Goal: Navigation & Orientation: Find specific page/section

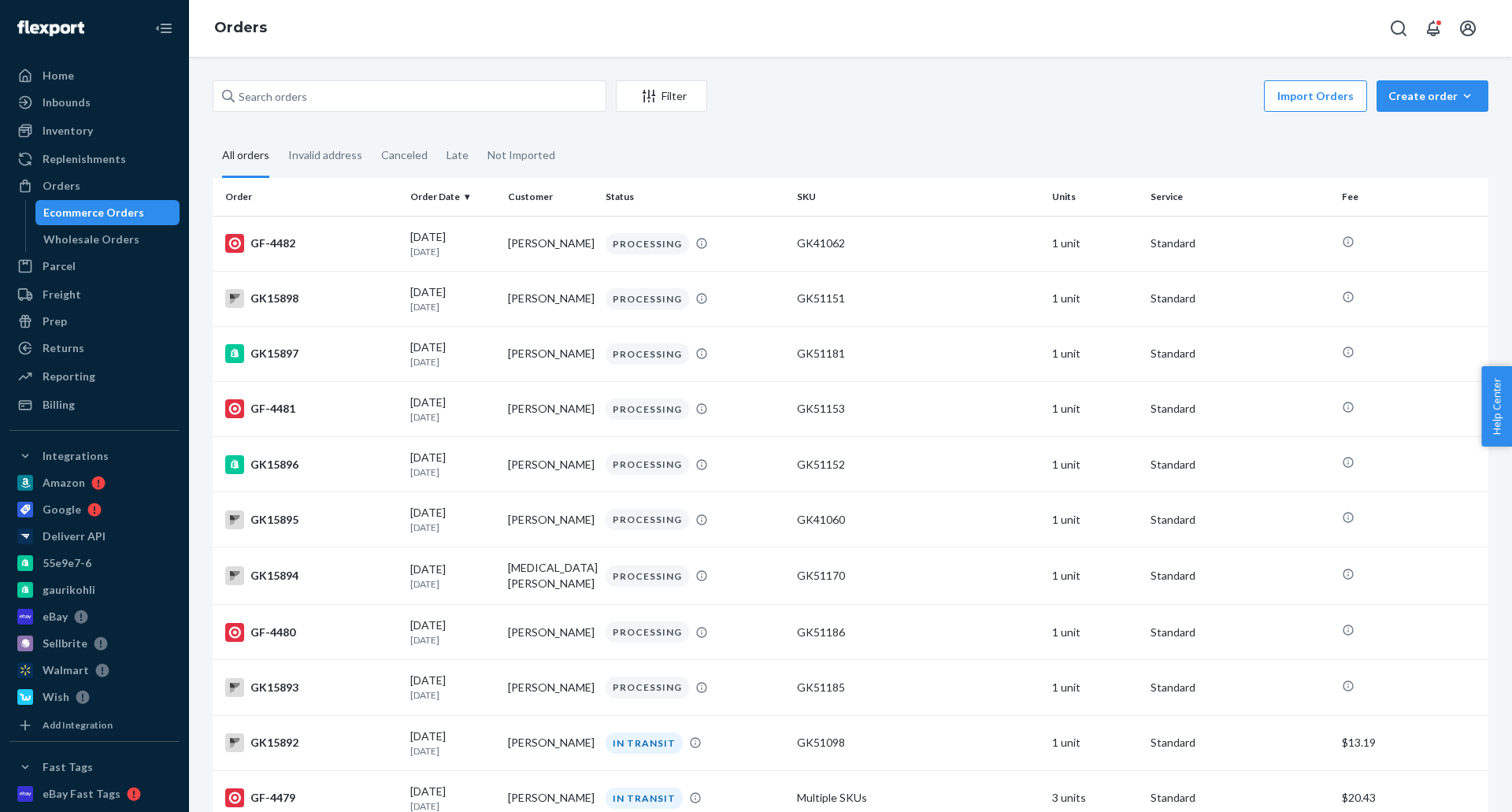
click at [793, 155] on fieldset "All orders Invalid address Canceled Late Not Imported" at bounding box center [849, 156] width 1275 height 43
drag, startPoint x: 106, startPoint y: 75, endPoint x: 98, endPoint y: 7, distance: 68.5
click at [106, 74] on div "Home" at bounding box center [94, 75] width 167 height 22
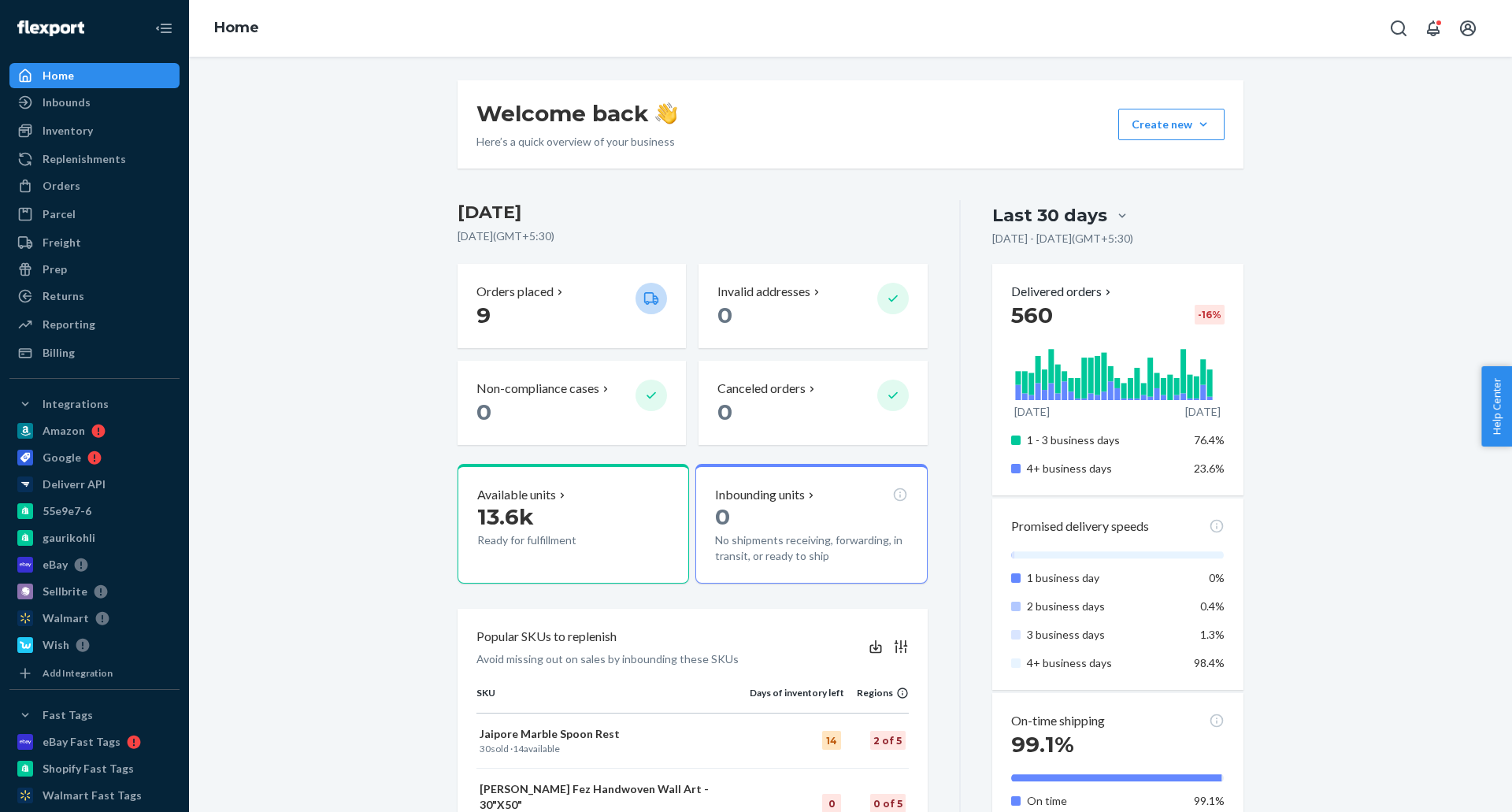
click at [374, 326] on div "Welcome back Here’s a quick overview of your business Create new Create new inb…" at bounding box center [850, 822] width 1299 height 1484
click at [112, 189] on div "Orders" at bounding box center [94, 185] width 167 height 22
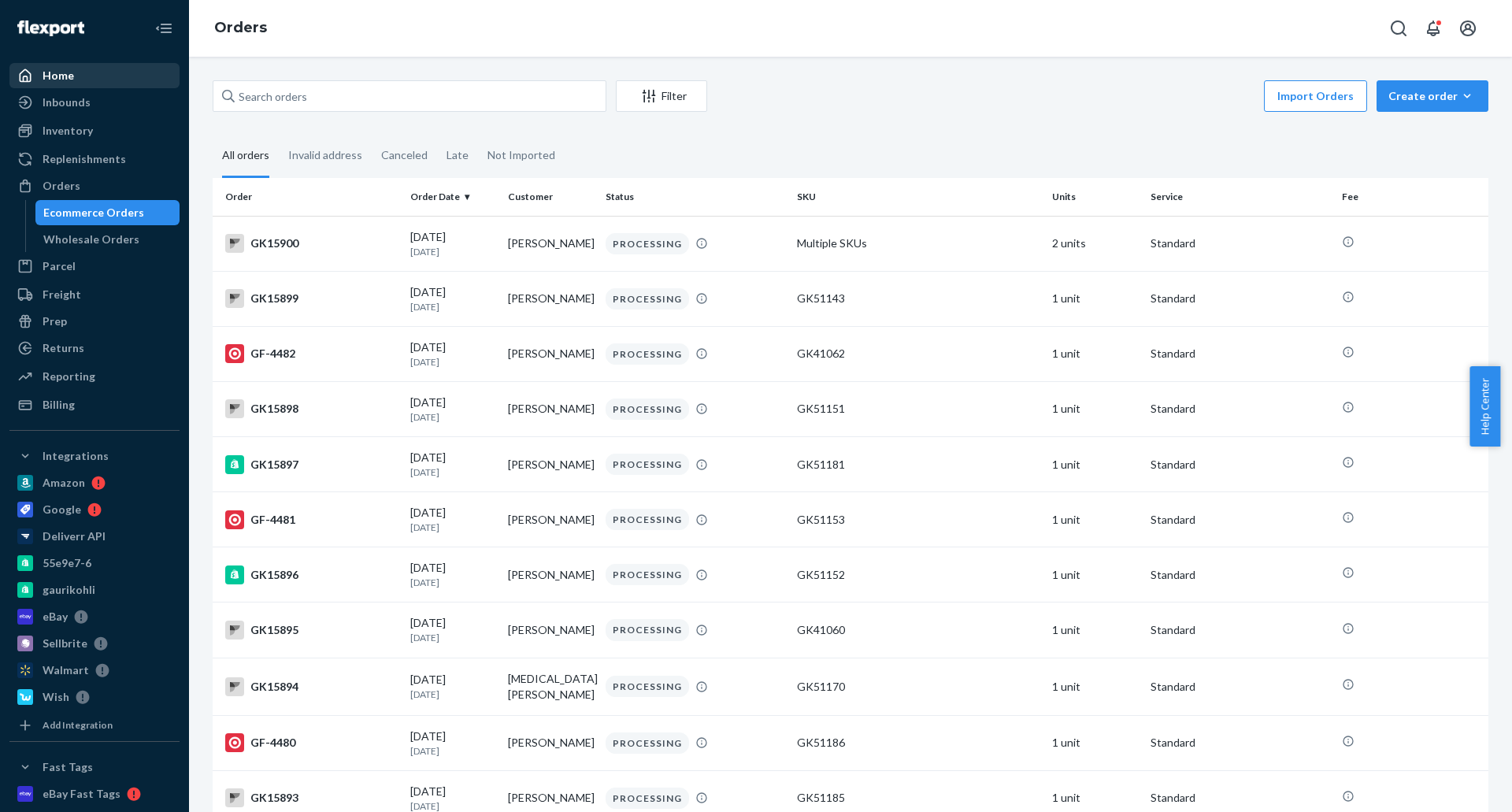
click at [94, 80] on div "Home" at bounding box center [94, 75] width 167 height 22
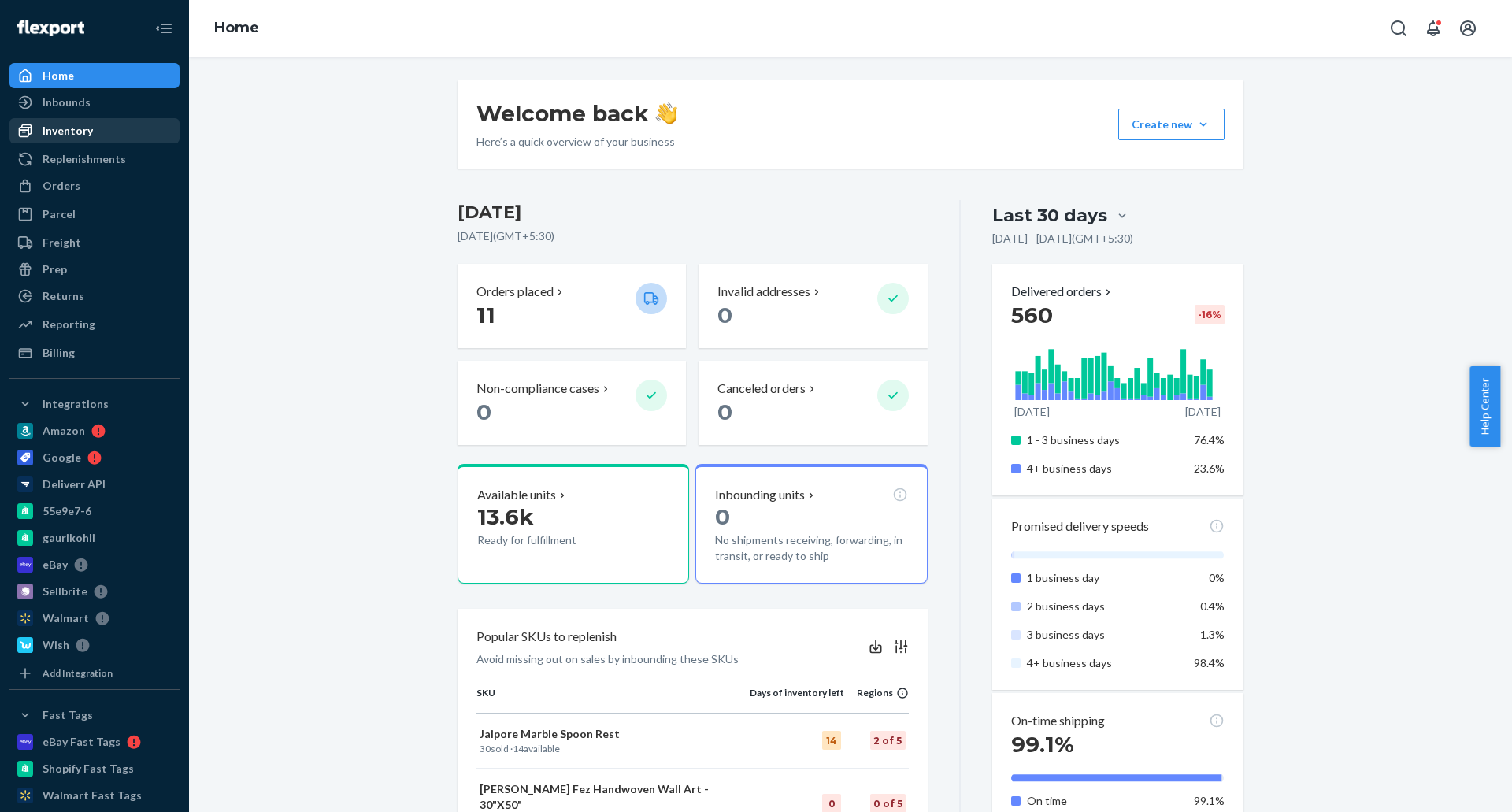
click at [116, 133] on div "Inventory" at bounding box center [94, 130] width 167 height 22
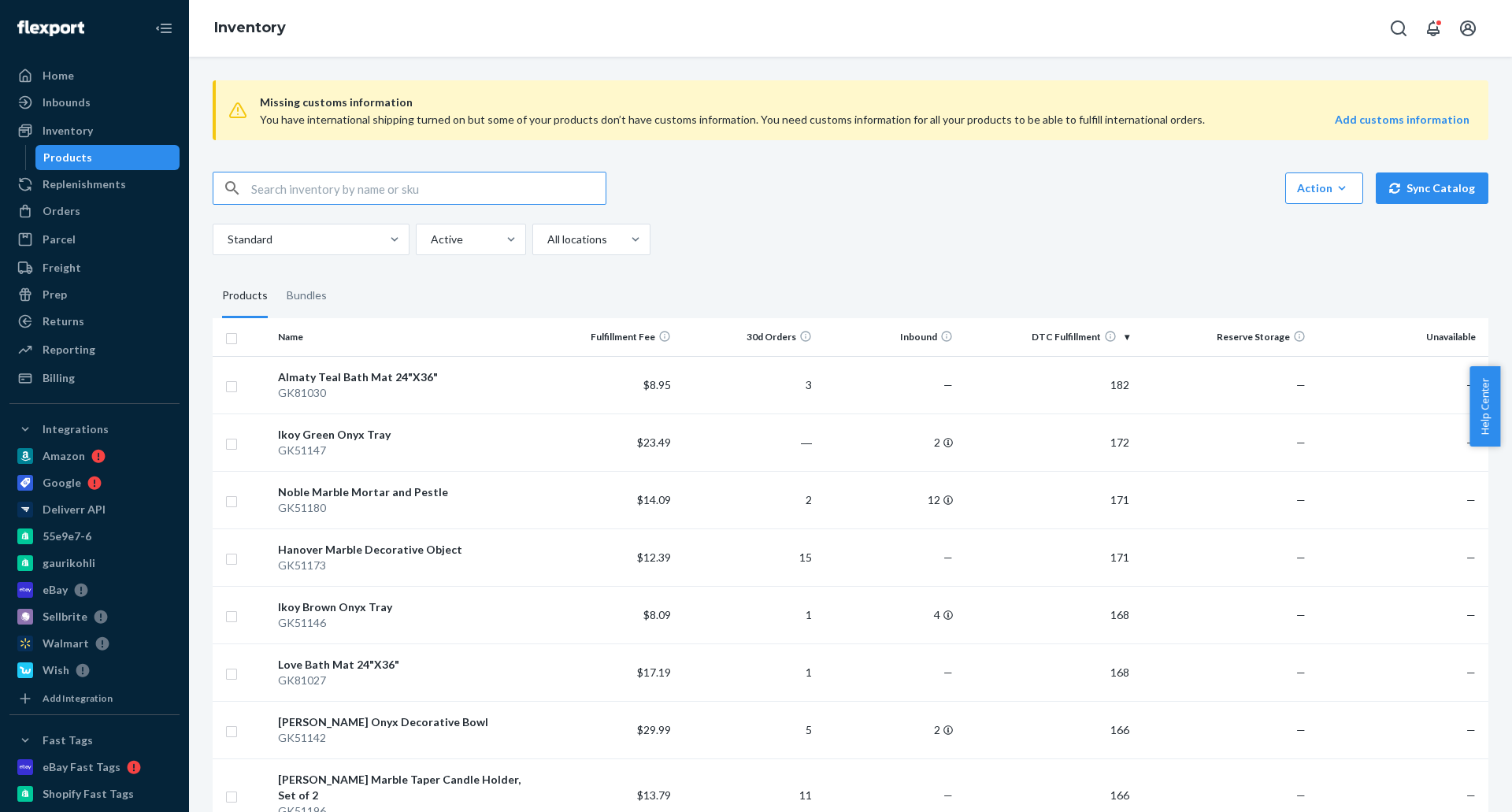
click at [879, 274] on fieldset "Products Bundles" at bounding box center [849, 296] width 1275 height 44
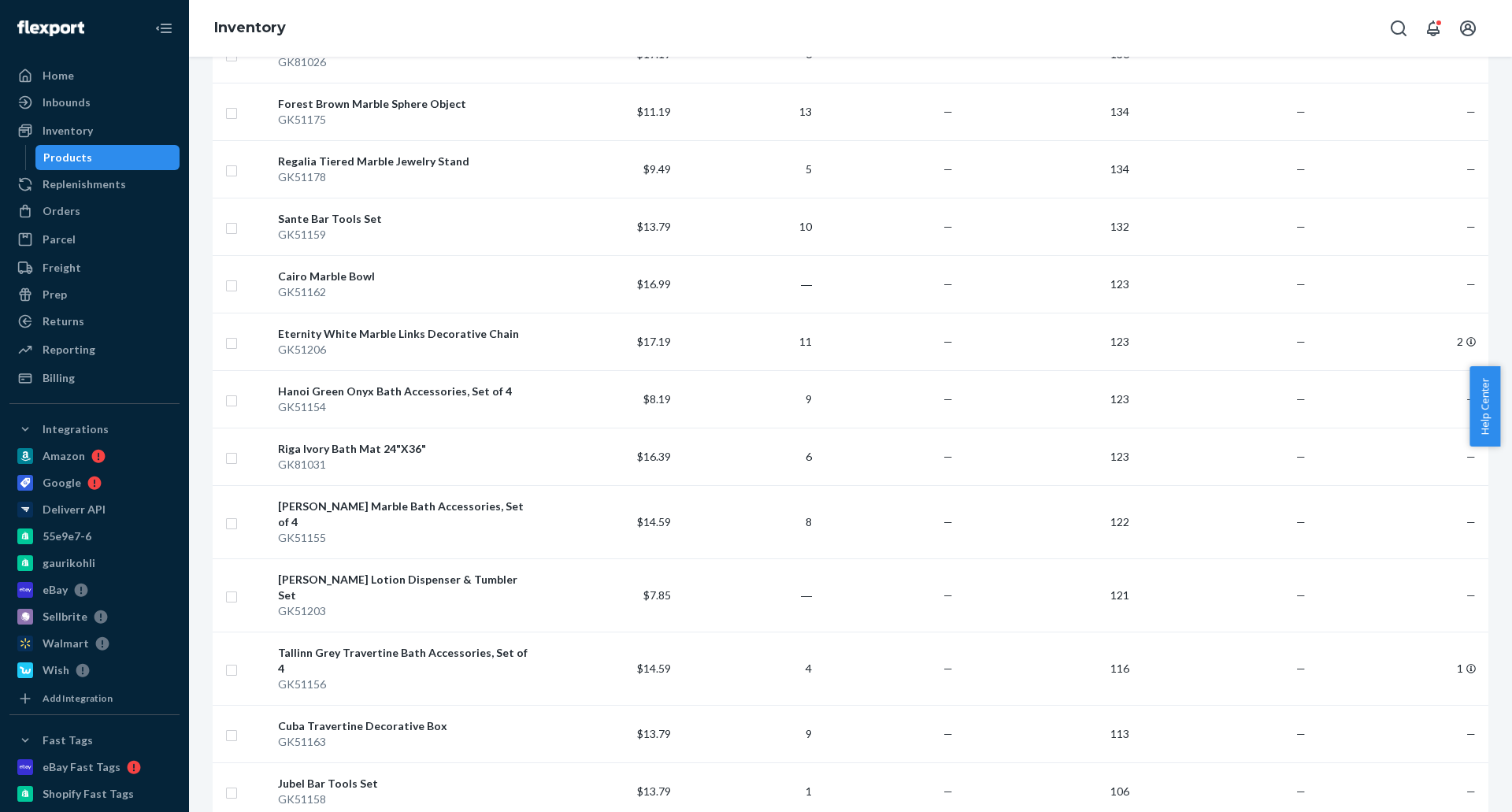
scroll to position [2206, 0]
